Goal: Task Accomplishment & Management: Use online tool/utility

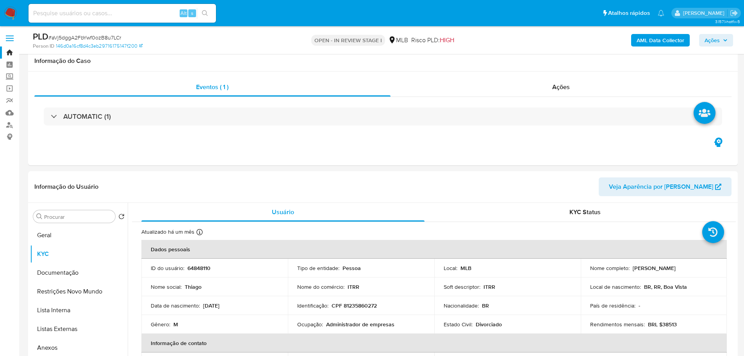
select select "10"
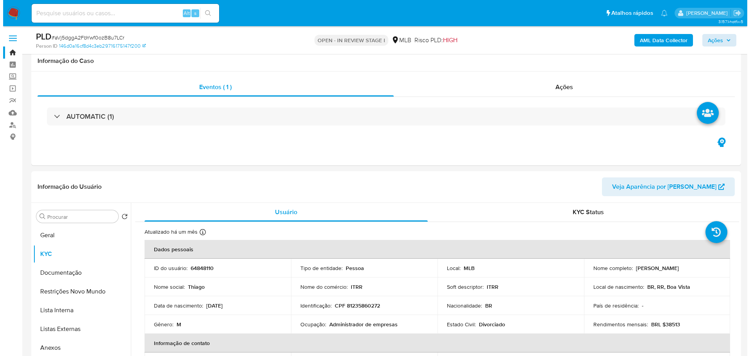
scroll to position [96, 0]
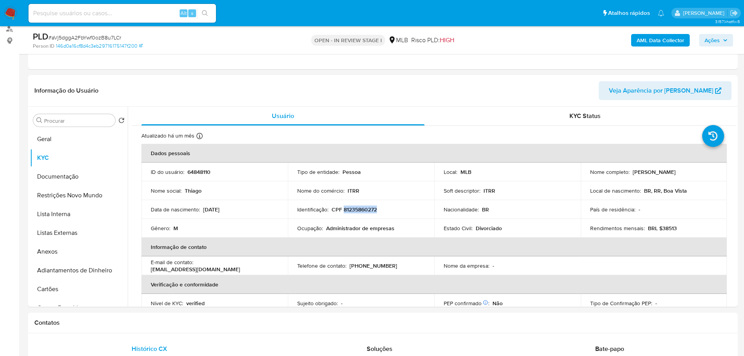
click at [719, 36] on span "Ações" at bounding box center [712, 40] width 15 height 12
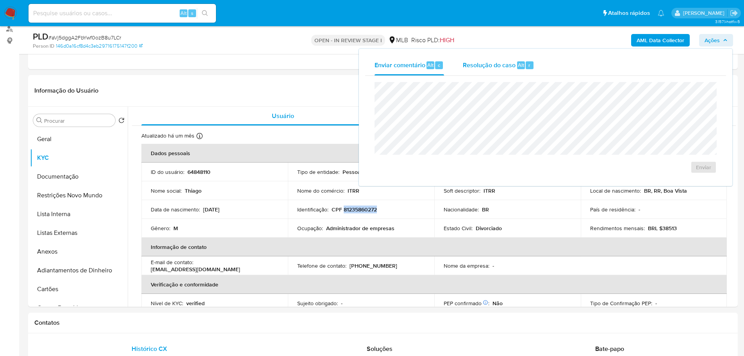
click at [504, 61] on span "Resolução do caso" at bounding box center [489, 64] width 53 height 9
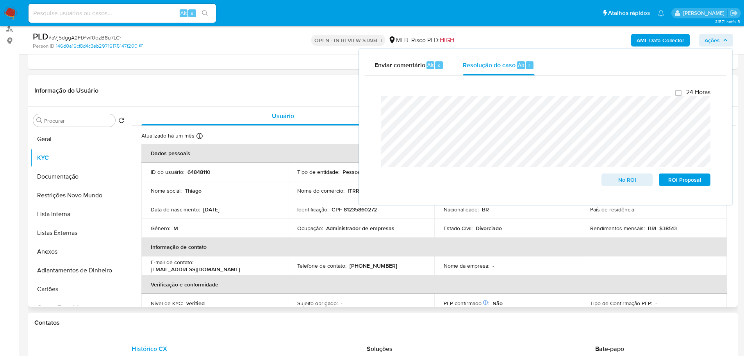
click at [255, 76] on div "Informação do Usuário Veja Aparência por Pessoa" at bounding box center [383, 91] width 710 height 32
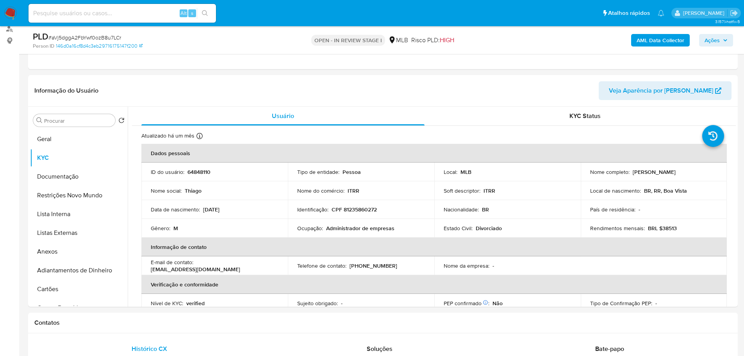
drag, startPoint x: 72, startPoint y: 146, endPoint x: 0, endPoint y: 162, distance: 73.7
click at [71, 146] on button "Geral" at bounding box center [79, 139] width 98 height 19
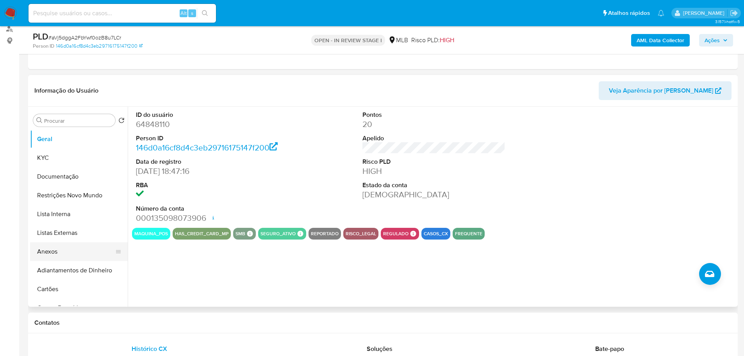
drag, startPoint x: 77, startPoint y: 250, endPoint x: 67, endPoint y: 251, distance: 9.8
click at [76, 250] on button "Anexos" at bounding box center [75, 251] width 91 height 19
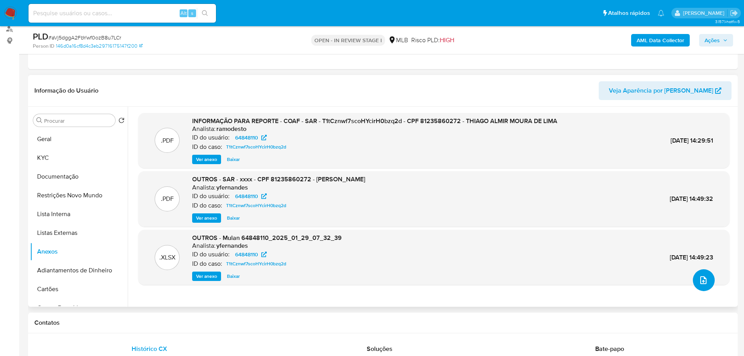
click at [701, 282] on icon "upload-file" at bounding box center [703, 279] width 9 height 9
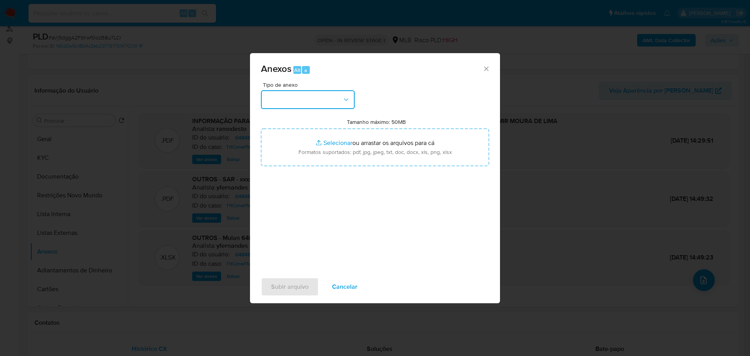
click at [338, 100] on button "button" at bounding box center [308, 99] width 94 height 19
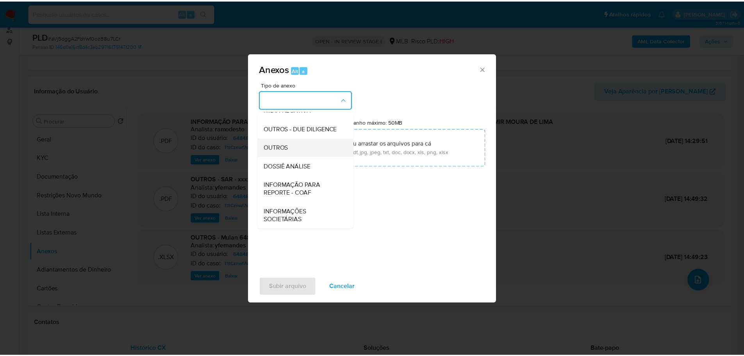
scroll to position [120, 0]
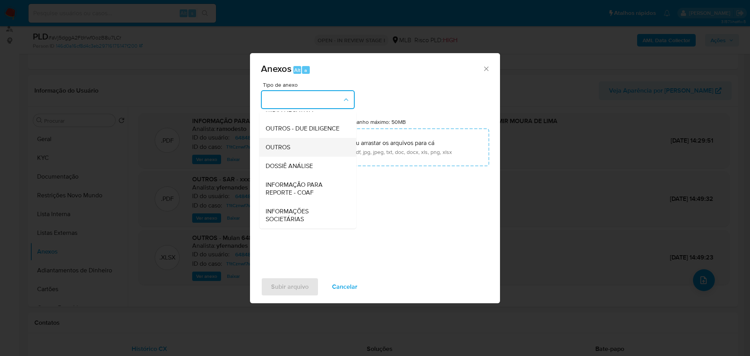
click at [303, 140] on div "OUTROS" at bounding box center [306, 147] width 80 height 19
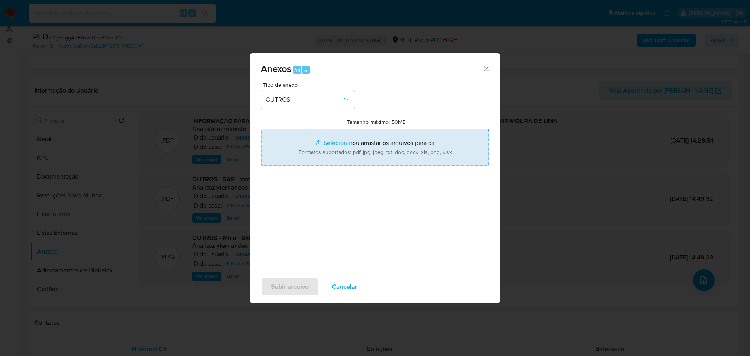
type input "C:\fakepath\2º SAR - XXX - CPF 81235860272 - THIAGO ALMIR MOURA DE LIMA.pdf"
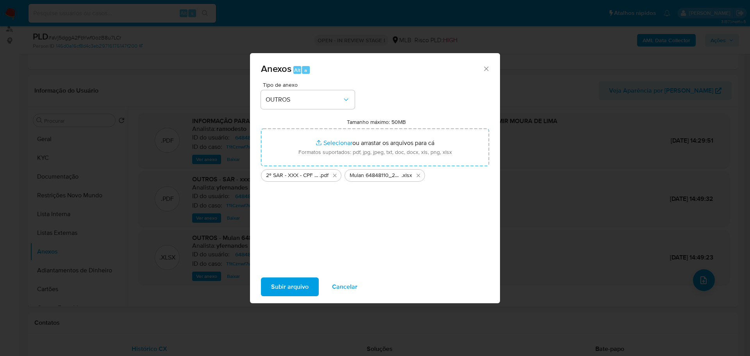
click at [301, 287] on span "Subir arquivo" at bounding box center [289, 286] width 37 height 17
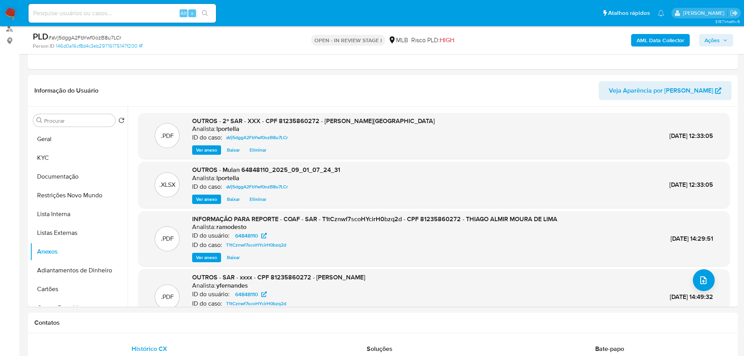
click at [705, 36] on span "Ações" at bounding box center [712, 40] width 15 height 12
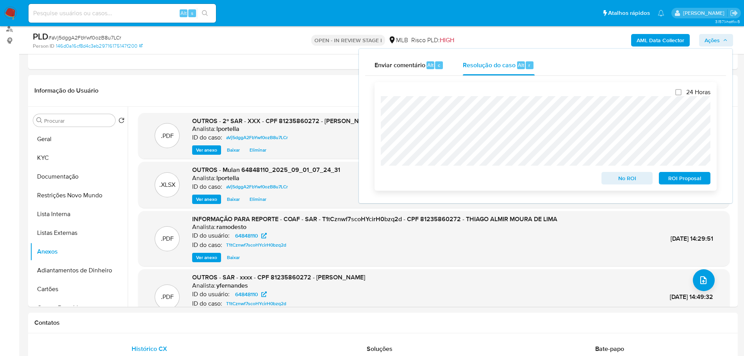
click at [678, 179] on span "ROI Proposal" at bounding box center [684, 178] width 41 height 11
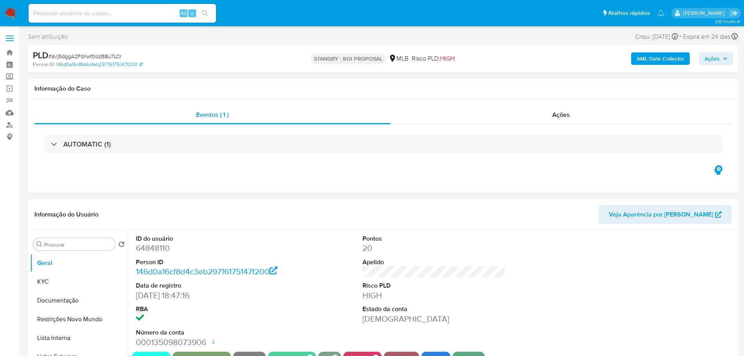
select select "10"
click at [109, 56] on span "# aVj5dggA2FbYwf0ozB8u7LCr" at bounding box center [84, 56] width 73 height 8
copy span "aVj5dggA2FbYwf0ozB8u7LCr"
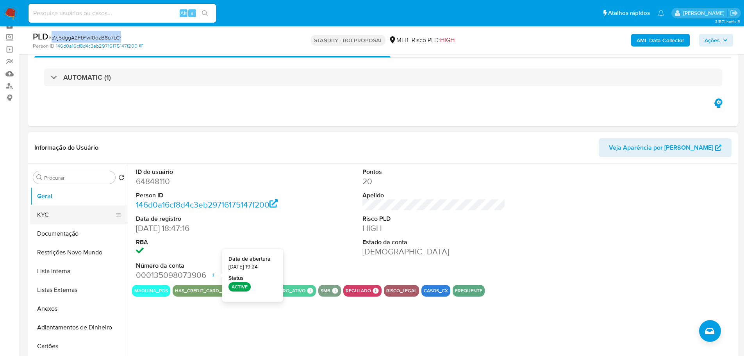
click at [68, 213] on button "KYC" at bounding box center [75, 214] width 91 height 19
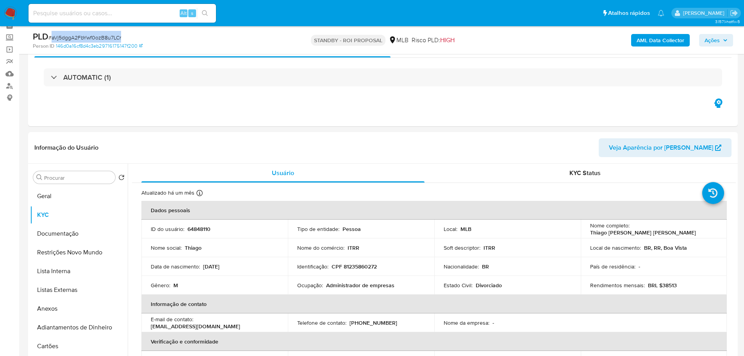
click at [11, 14] on img at bounding box center [10, 13] width 13 height 13
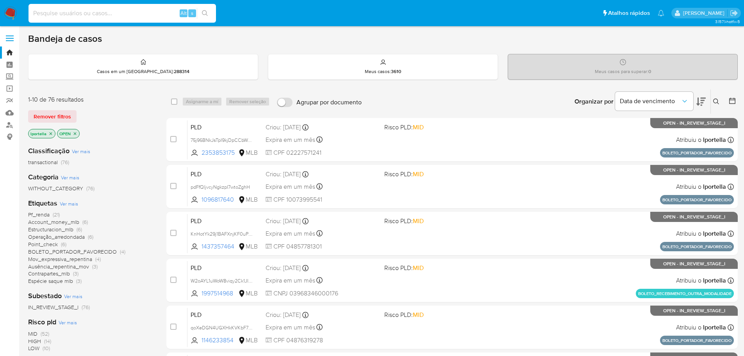
click at [90, 9] on input at bounding box center [122, 13] width 187 height 10
paste input "aVj5dggA2FbYwf0ozB8u7LCr"
type input "aVj5dggA2FbYwf0ozB8u7LCr"
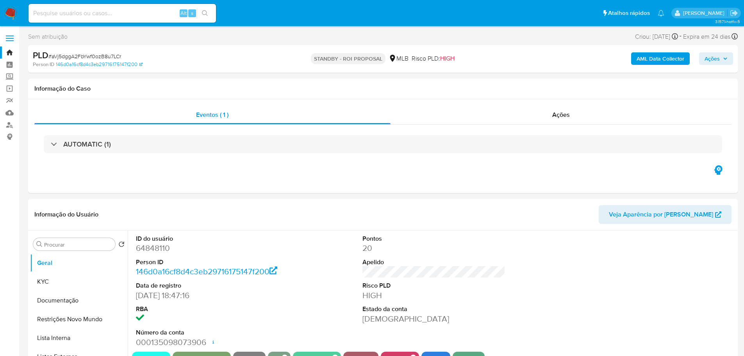
select select "10"
click at [89, 12] on input at bounding box center [122, 13] width 187 height 10
paste input "0pK1HiyZdXIL4sg5yCHNqIOQ"
type input "0pK1HiyZdXIL4sg5yCHNqIOQ"
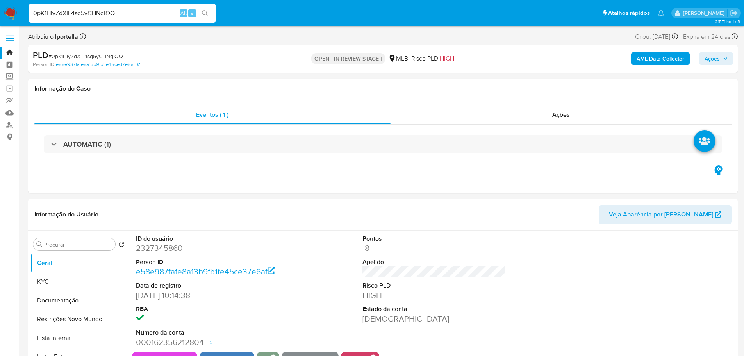
select select "10"
